Goal: Register for event/course

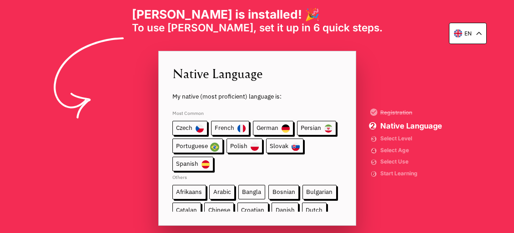
click at [259, 190] on span "Bangla" at bounding box center [251, 192] width 27 height 15
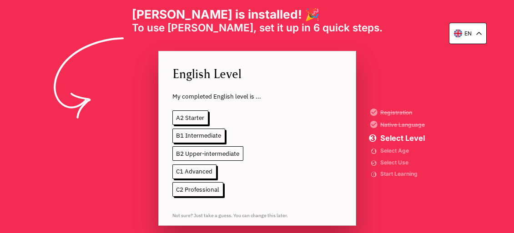
click at [195, 152] on span "B2 Upper-intermediate" at bounding box center [207, 154] width 71 height 15
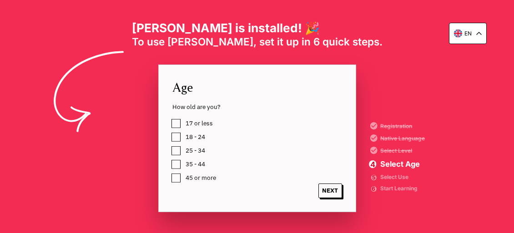
click at [198, 137] on span "18 - 24" at bounding box center [196, 137] width 20 height 7
click at [196, 149] on div "17 or less 18 - 24 25 - 34 35 - 44 45 or more" at bounding box center [263, 151] width 183 height 66
click at [178, 151] on div "17 or less 18 - 24 25 - 34 35 - 44 45 or more" at bounding box center [263, 151] width 183 height 66
click at [178, 149] on div "17 or less 18 - 24 25 - 34 35 - 44 45 or more" at bounding box center [263, 151] width 183 height 66
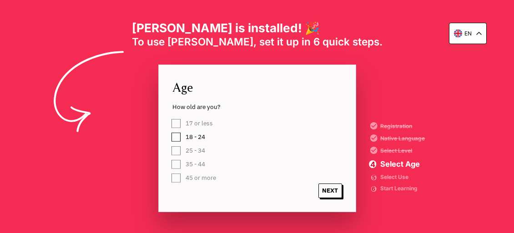
click at [178, 149] on div "17 or less 18 - 24 25 - 34 35 - 44 45 or more" at bounding box center [263, 151] width 183 height 66
click at [187, 149] on div "17 or less 18 - 24 25 - 34 35 - 44 45 or more" at bounding box center [263, 151] width 183 height 66
click at [187, 150] on div "17 or less 18 - 24 25 - 34 35 - 44 45 or more" at bounding box center [263, 151] width 183 height 66
drag, startPoint x: 189, startPoint y: 127, endPoint x: 189, endPoint y: 138, distance: 11.8
click at [189, 134] on div "17 or less 18 - 24 25 - 34 35 - 44 45 or more" at bounding box center [263, 151] width 183 height 66
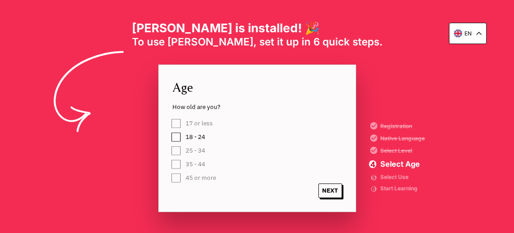
click at [189, 147] on div "17 or less 18 - 24 25 - 34 35 - 44 45 or more" at bounding box center [263, 151] width 183 height 66
click at [189, 148] on div "17 or less 18 - 24 25 - 34 35 - 44 45 or more" at bounding box center [263, 151] width 183 height 66
click at [188, 148] on div "17 or less 18 - 24 25 - 34 35 - 44 45 or more" at bounding box center [263, 151] width 183 height 66
click at [183, 150] on div "17 or less 18 - 24 25 - 34 35 - 44 45 or more" at bounding box center [263, 151] width 183 height 66
click at [170, 148] on div "Age How old are you? 17 or less 18 - 24 25 - 34 35 - 44 45 or more NEXT Registr…" at bounding box center [257, 139] width 198 height 148
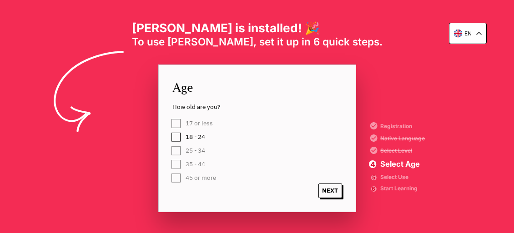
click at [172, 152] on div "17 or less 18 - 24 25 - 34 35 - 44 45 or more" at bounding box center [263, 151] width 183 height 66
click at [182, 141] on label "18 - 24" at bounding box center [193, 137] width 23 height 11
click at [182, 149] on label "25 - 34" at bounding box center [193, 150] width 23 height 11
click at [331, 193] on span "NEXT" at bounding box center [331, 191] width 24 height 15
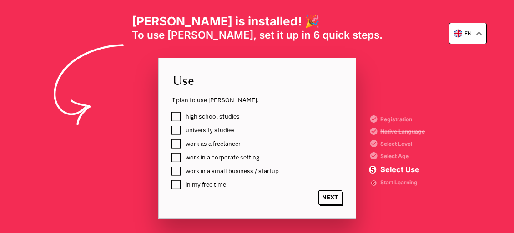
click at [182, 132] on label "university studies" at bounding box center [208, 130] width 52 height 11
click at [182, 118] on label "high school studies" at bounding box center [210, 116] width 57 height 11
click at [206, 113] on span "high school studies" at bounding box center [213, 116] width 54 height 7
click at [204, 119] on span "high school studies" at bounding box center [213, 116] width 54 height 7
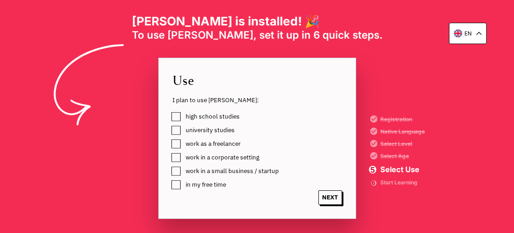
click at [182, 145] on label "work as a freelancer" at bounding box center [211, 143] width 58 height 11
click at [182, 158] on label "work in a corporate setting" at bounding box center [220, 157] width 77 height 11
click at [170, 184] on div "Use I plan to use [PERSON_NAME]: high school studies university studies work as…" at bounding box center [257, 139] width 198 height 162
click at [171, 186] on div "Use I plan to use [PERSON_NAME]: high school studies university studies work as…" at bounding box center [257, 139] width 198 height 162
click at [182, 186] on label "in my free time" at bounding box center [204, 184] width 44 height 11
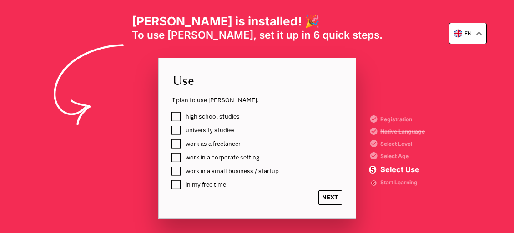
click at [340, 198] on span "NEXT" at bounding box center [331, 198] width 24 height 15
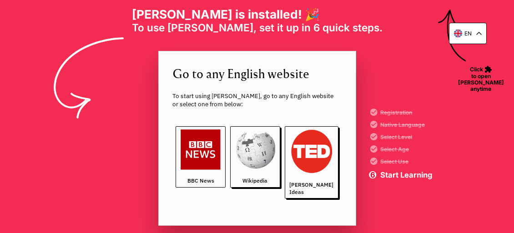
click at [211, 178] on link "BBC News" at bounding box center [201, 157] width 50 height 61
